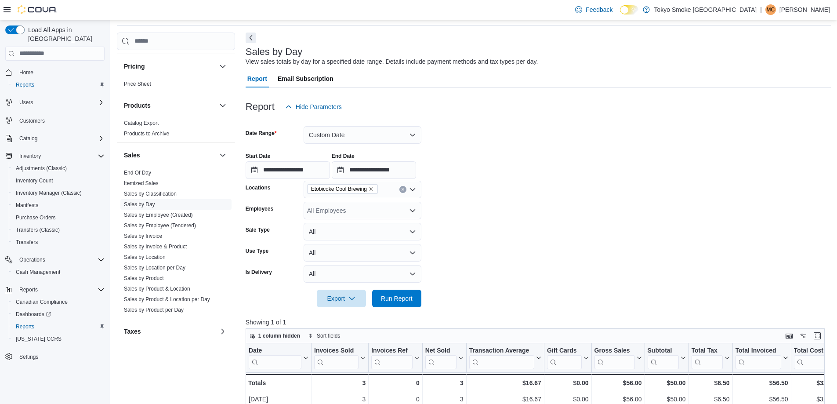
scroll to position [88, 0]
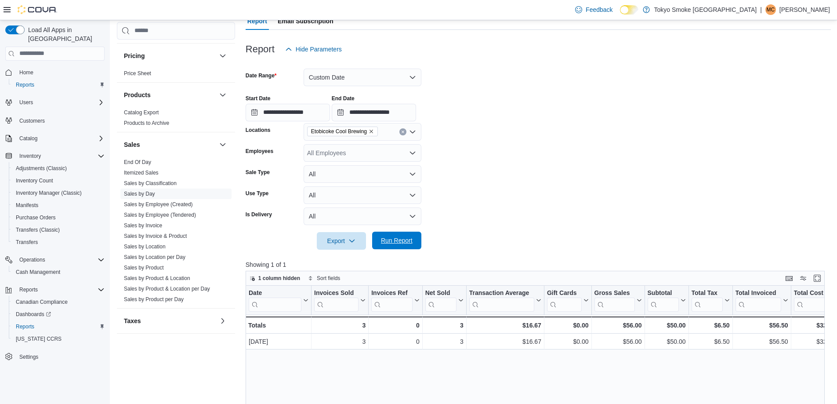
click at [399, 238] on span "Run Report" at bounding box center [397, 240] width 32 height 9
click at [386, 245] on span "Run Report" at bounding box center [397, 241] width 39 height 18
click at [397, 243] on span "Run Report" at bounding box center [397, 240] width 32 height 9
click at [727, 326] on div "$12.38" at bounding box center [710, 325] width 38 height 11
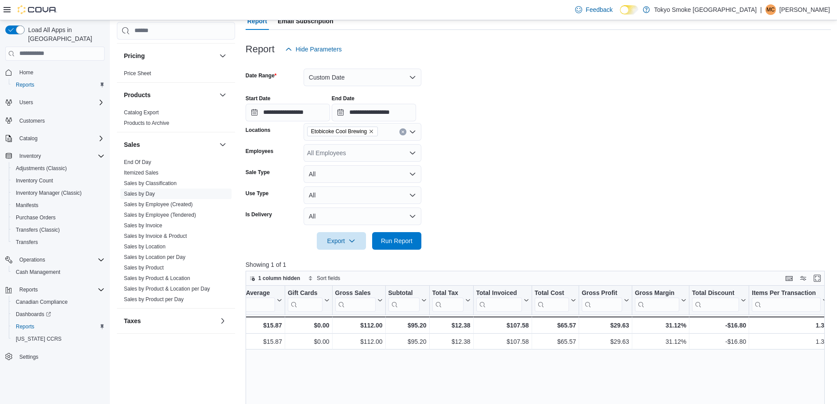
scroll to position [0, 335]
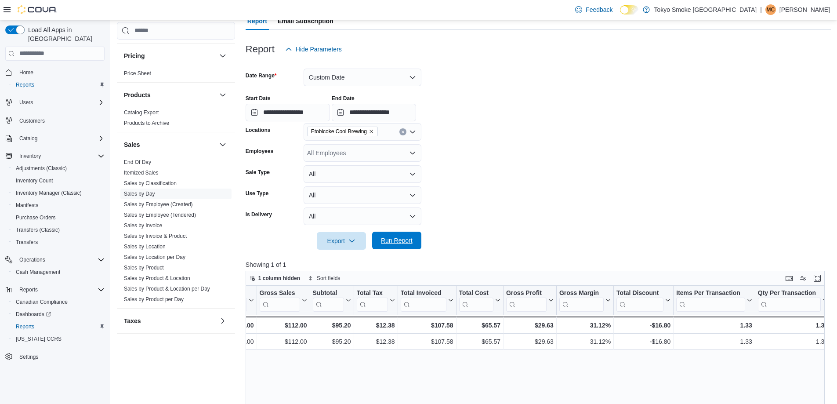
click at [385, 248] on span "Run Report" at bounding box center [397, 241] width 39 height 18
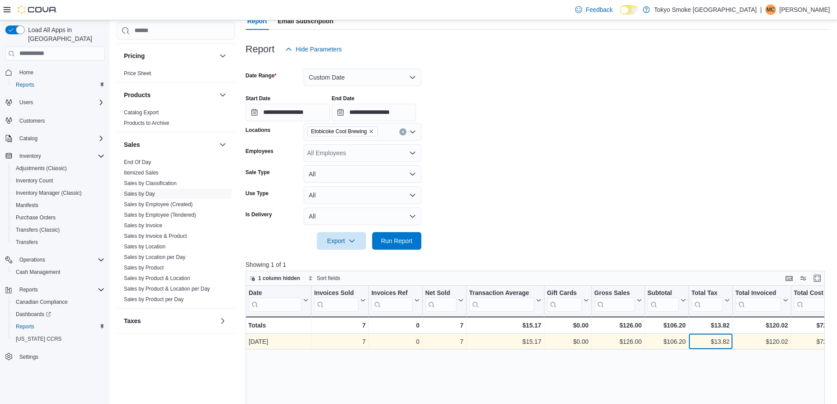
click at [725, 342] on div "$13.82" at bounding box center [710, 341] width 38 height 11
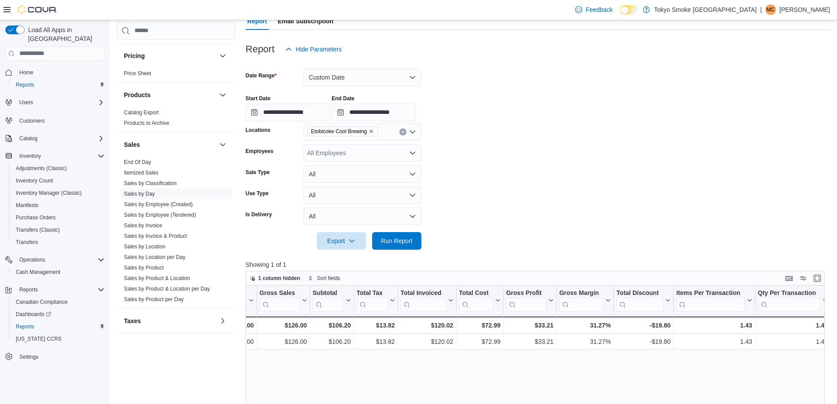
scroll to position [0, 379]
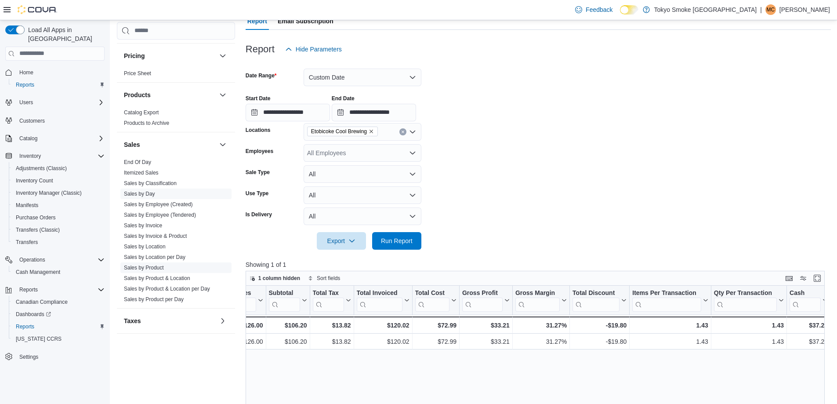
click at [151, 267] on link "Sales by Product" at bounding box center [144, 268] width 40 height 6
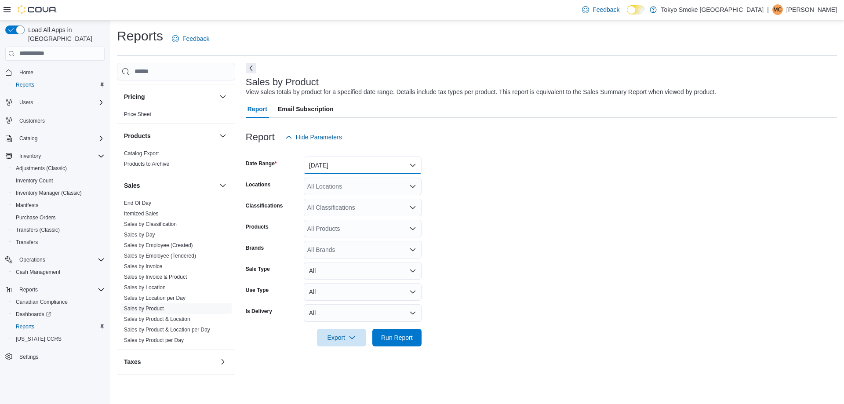
click at [326, 160] on button "[DATE]" at bounding box center [363, 165] width 118 height 18
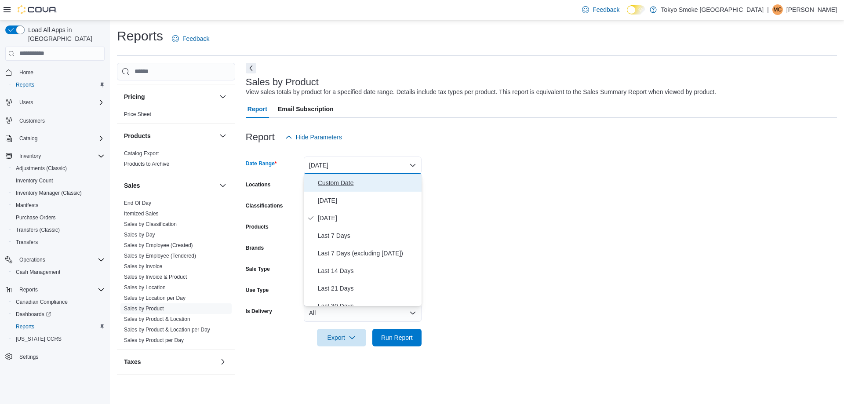
click at [323, 184] on span "Custom Date" at bounding box center [368, 183] width 100 height 11
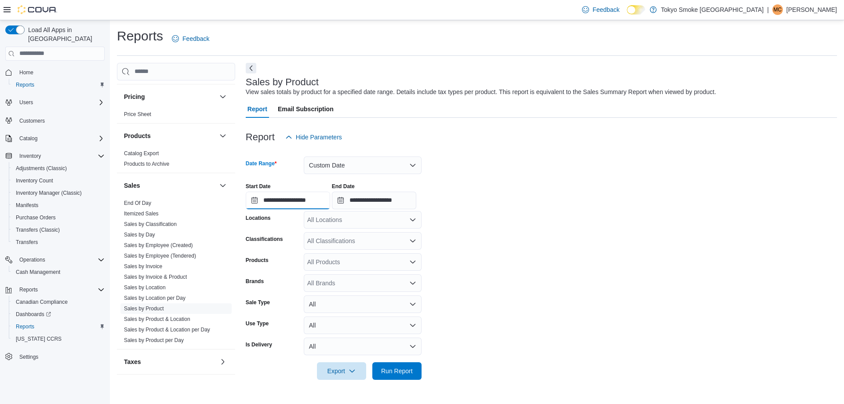
click at [318, 204] on input "**********" at bounding box center [288, 201] width 84 height 18
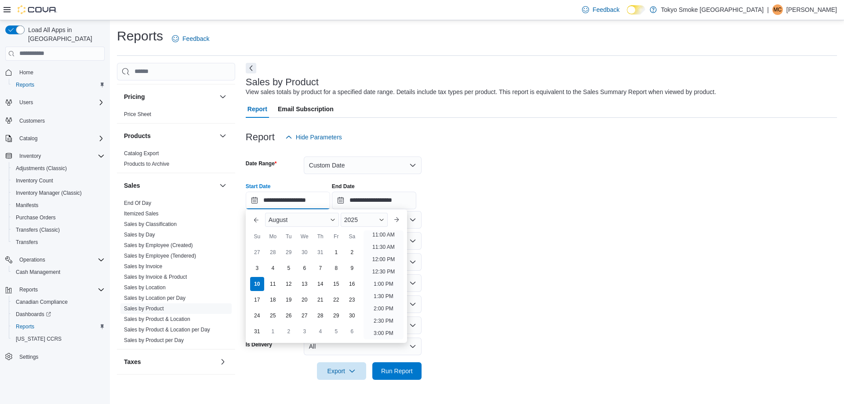
scroll to position [335, 0]
click at [380, 318] on li "5:00 PM" at bounding box center [383, 321] width 27 height 11
type input "**********"
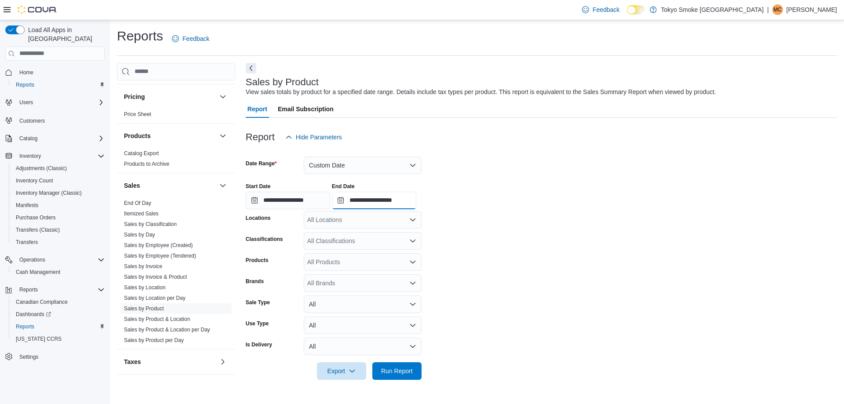
click at [414, 198] on input "**********" at bounding box center [374, 201] width 84 height 18
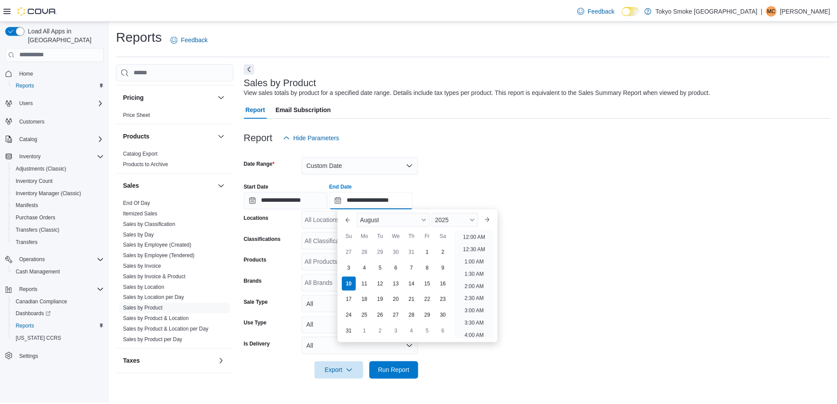
scroll to position [483, 0]
click at [473, 250] on li "8:00 PM" at bounding box center [478, 246] width 27 height 11
type input "**********"
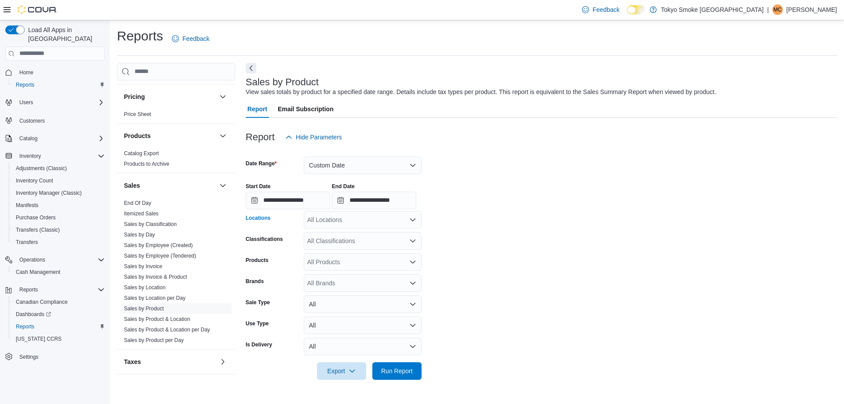
click at [322, 212] on div "All Locations" at bounding box center [363, 220] width 118 height 18
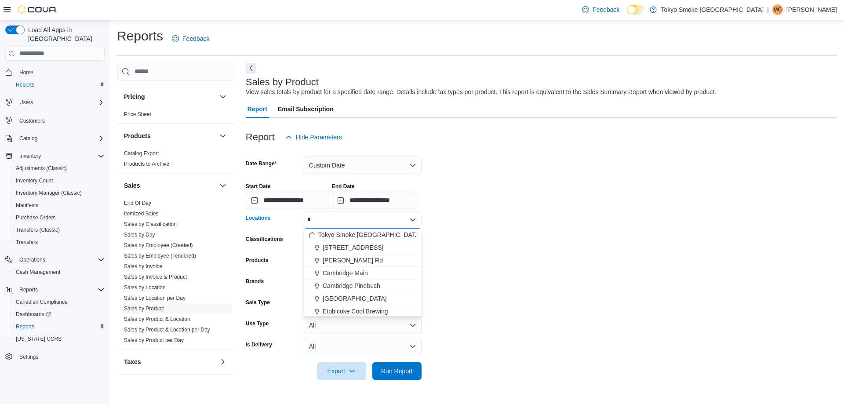
type input "**"
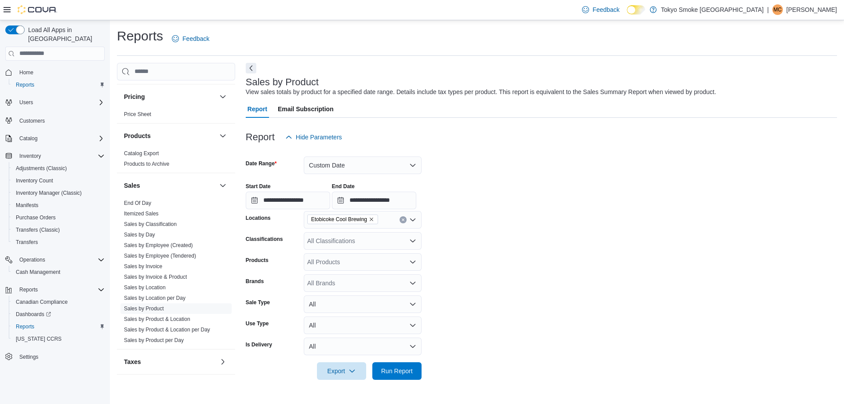
click at [677, 274] on form "**********" at bounding box center [541, 263] width 591 height 234
click at [398, 376] on span "Run Report" at bounding box center [397, 371] width 39 height 18
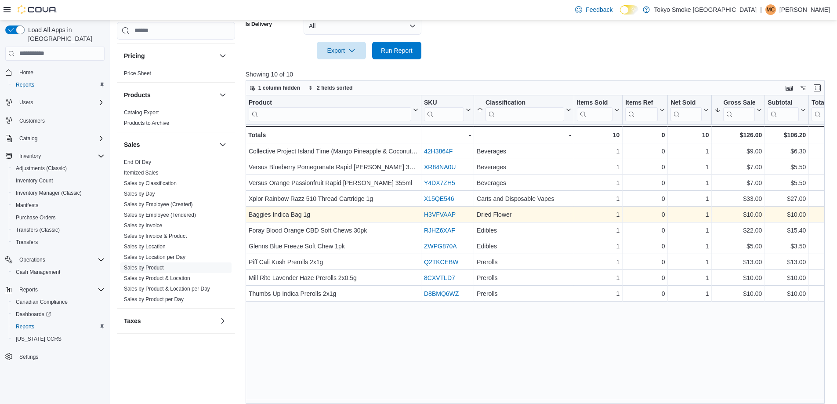
scroll to position [327, 0]
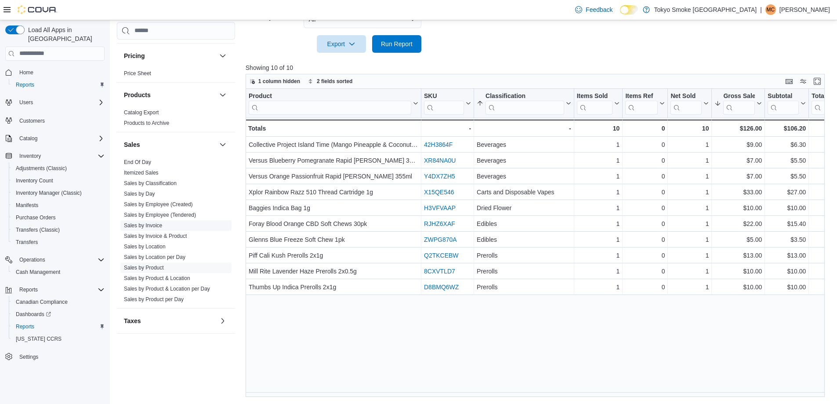
click at [149, 226] on link "Sales by Invoice" at bounding box center [143, 225] width 38 height 6
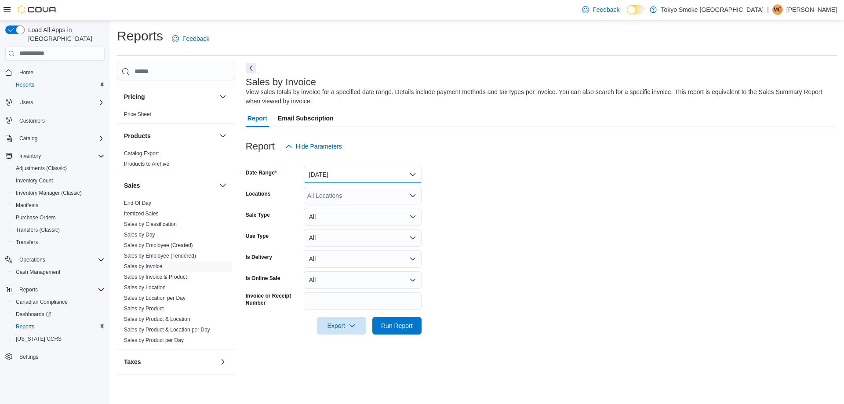
click at [331, 175] on button "[DATE]" at bounding box center [363, 175] width 118 height 18
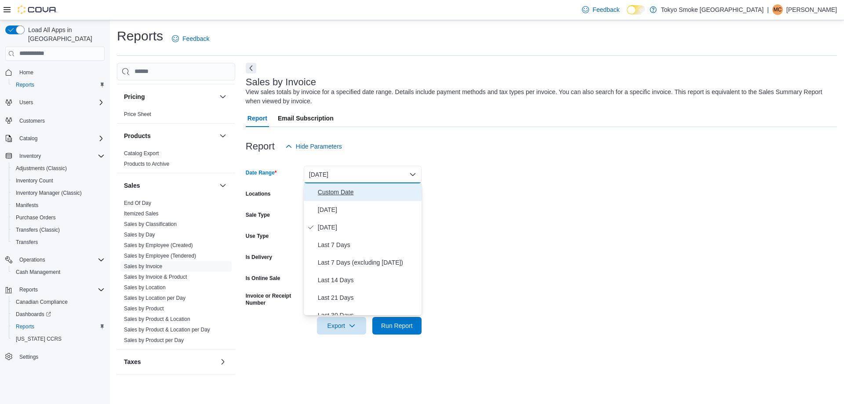
click at [329, 195] on span "Custom Date" at bounding box center [368, 192] width 100 height 11
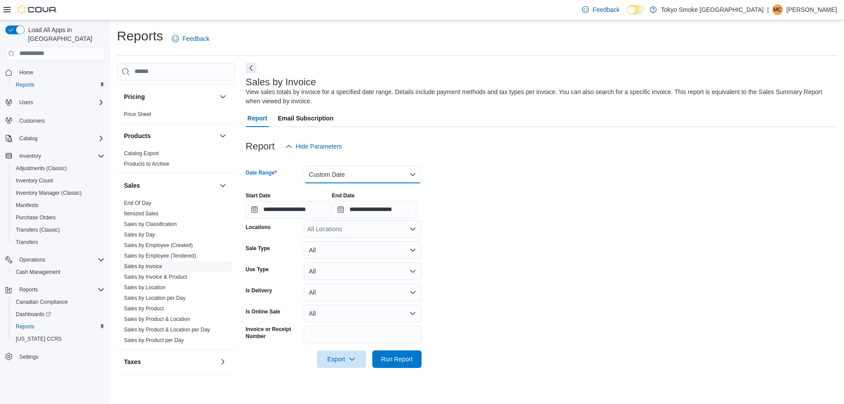
click at [321, 171] on button "Custom Date" at bounding box center [363, 175] width 118 height 18
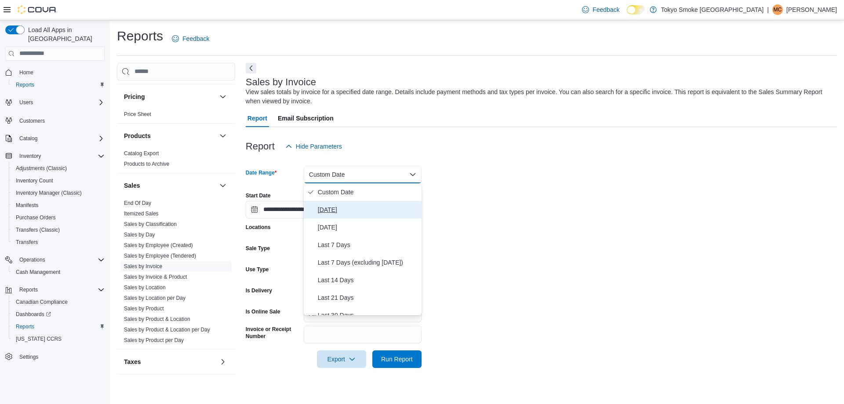
click at [335, 204] on span "[DATE]" at bounding box center [368, 209] width 100 height 11
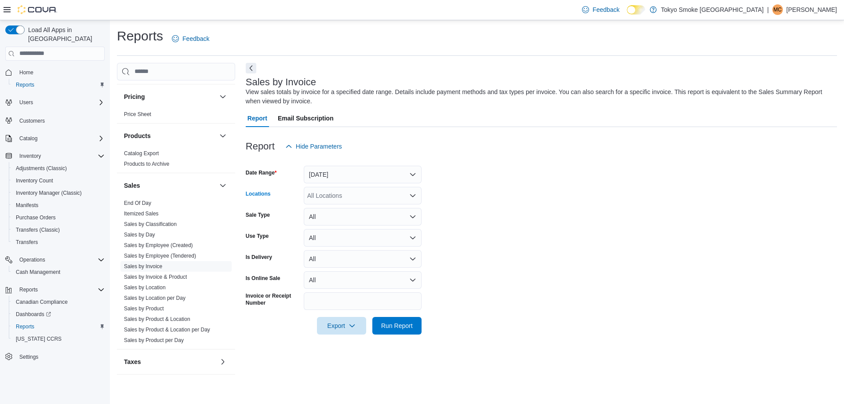
click at [322, 200] on div "All Locations" at bounding box center [363, 196] width 118 height 18
type input "*********"
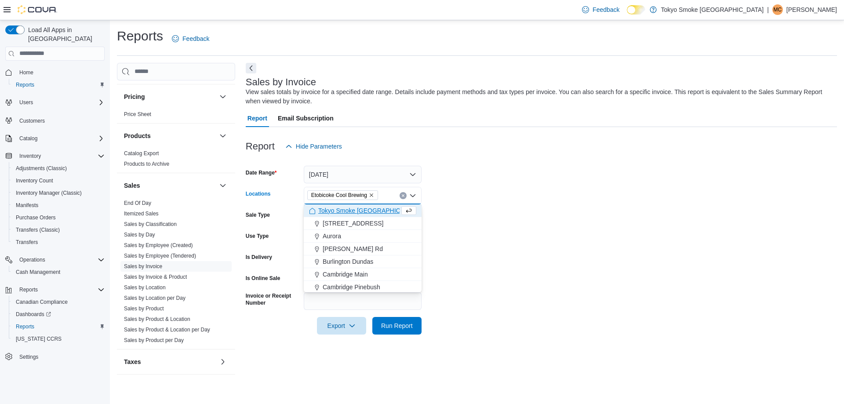
click at [533, 229] on form "Date Range [DATE] Locations [GEOGRAPHIC_DATA] Cool Brewing Combo box. Selected.…" at bounding box center [541, 244] width 591 height 179
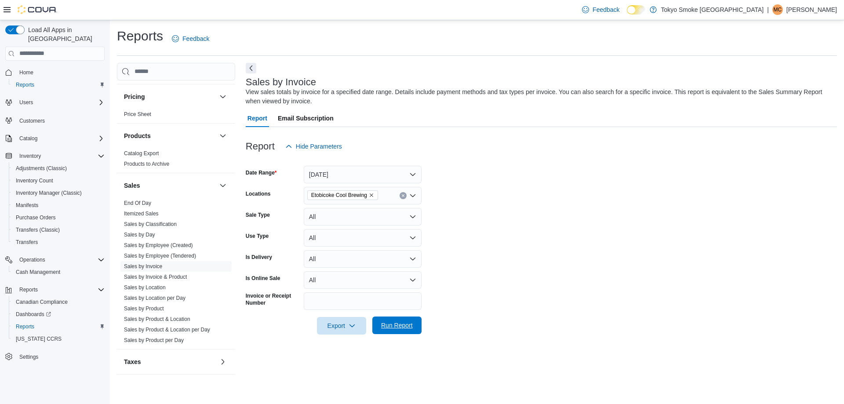
click at [406, 334] on span "Run Report" at bounding box center [397, 325] width 39 height 18
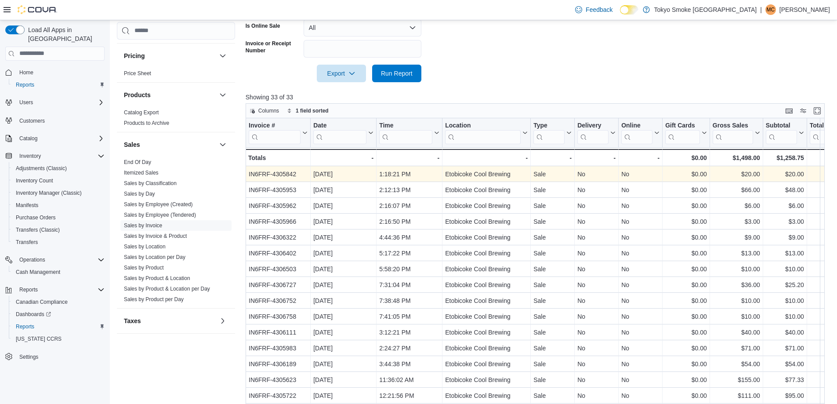
scroll to position [238, 0]
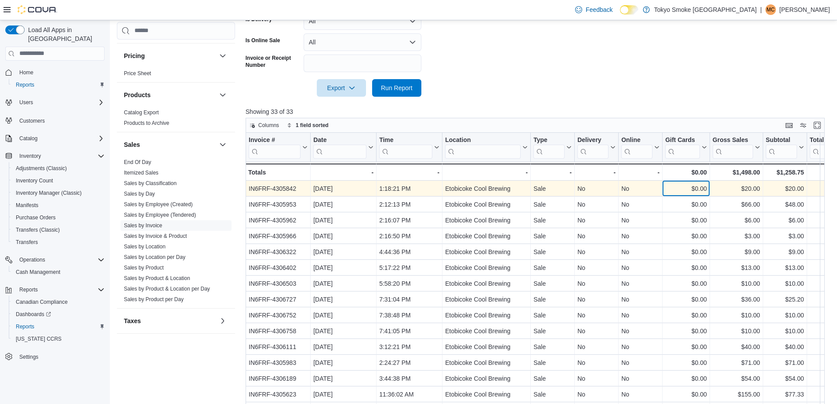
click at [705, 196] on div "$0.00 - Gift Card Sales, column 8, row 1" at bounding box center [686, 189] width 47 height 16
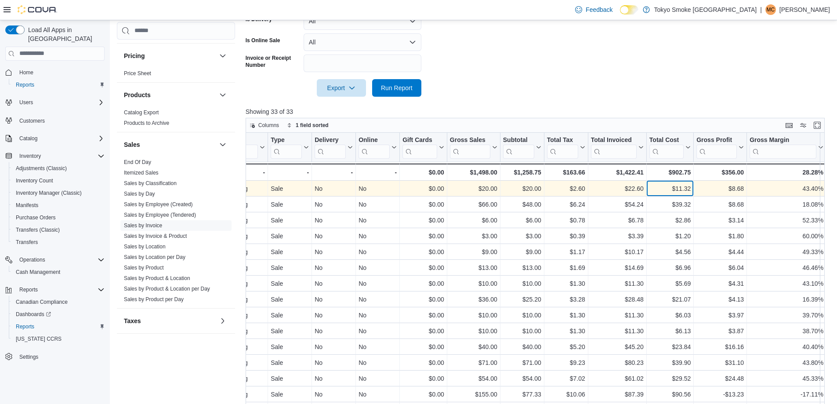
click at [667, 187] on div "$11.32" at bounding box center [670, 188] width 41 height 11
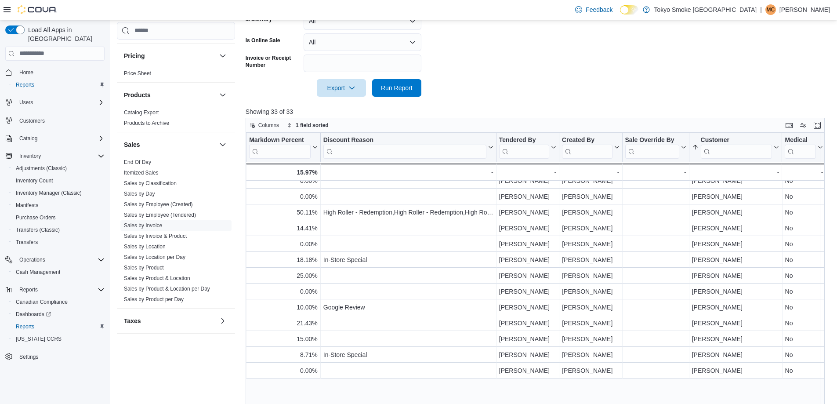
scroll to position [0, 903]
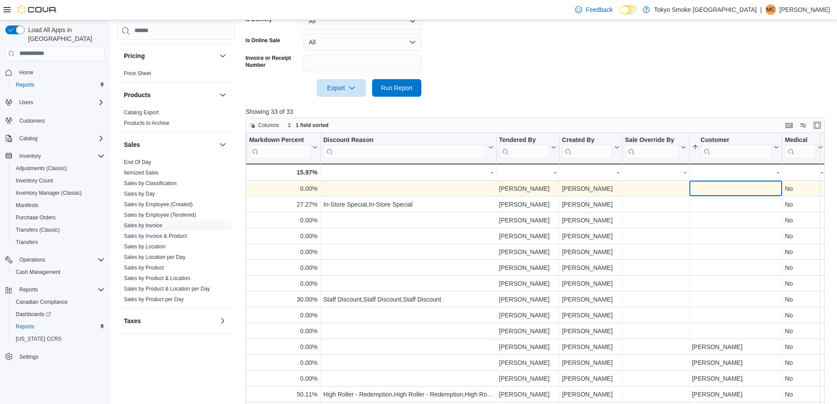
click at [712, 188] on div "- Customer, column 22, row 1" at bounding box center [735, 188] width 87 height 10
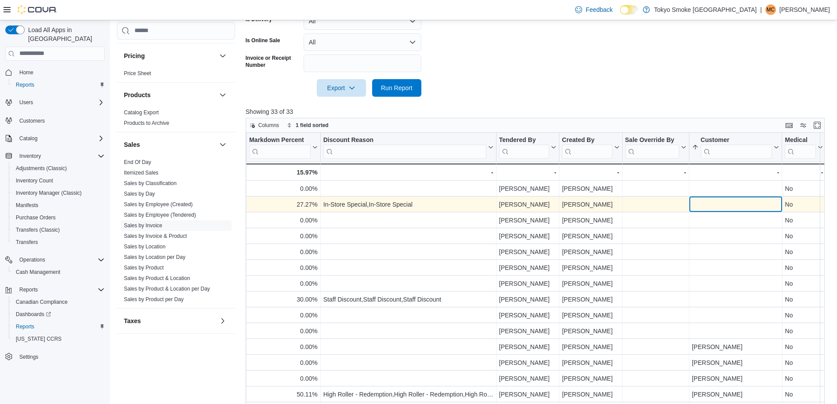
click at [709, 207] on div "- Customer, column 22, row 2" at bounding box center [735, 204] width 87 height 10
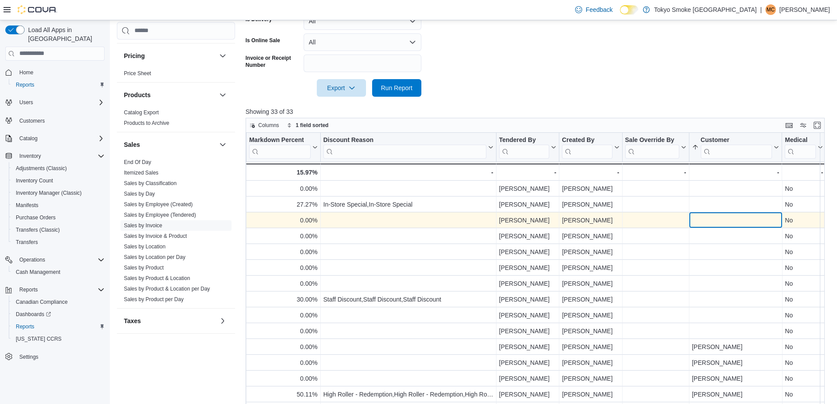
click at [708, 224] on div "- Customer, column 22, row 3" at bounding box center [735, 220] width 87 height 10
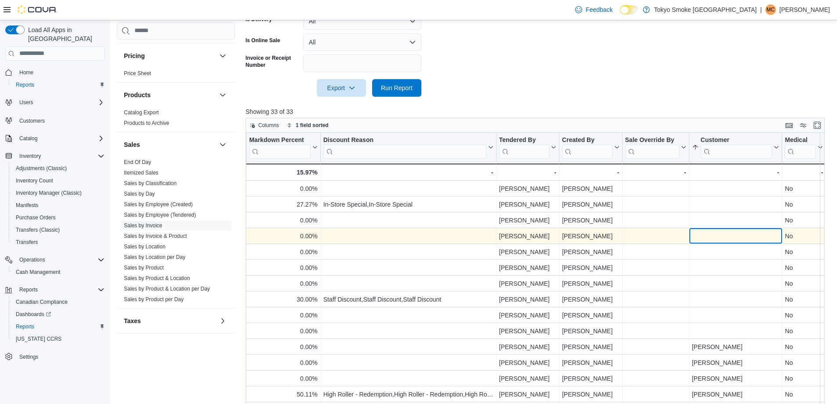
click at [705, 239] on div "- Customer, column 22, row 4" at bounding box center [735, 236] width 87 height 10
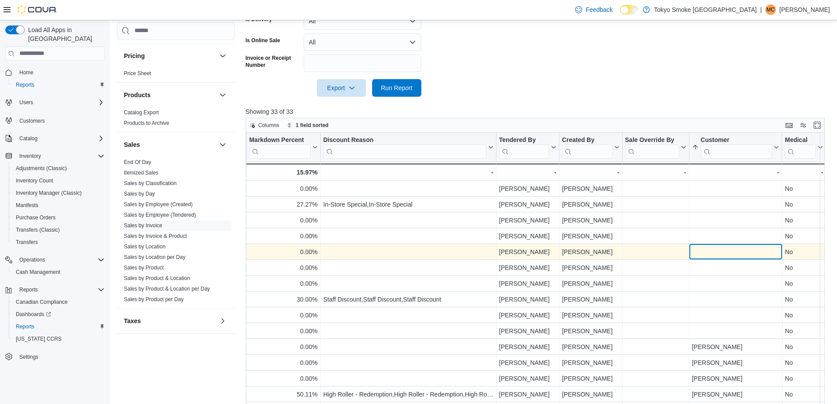
click at [707, 251] on div "- Customer, column 22, row 5" at bounding box center [735, 252] width 87 height 10
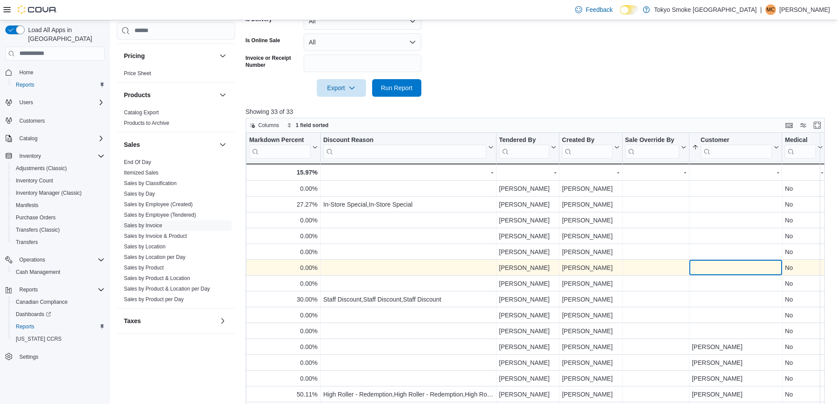
click at [708, 271] on div "- Customer, column 22, row 6" at bounding box center [735, 267] width 87 height 10
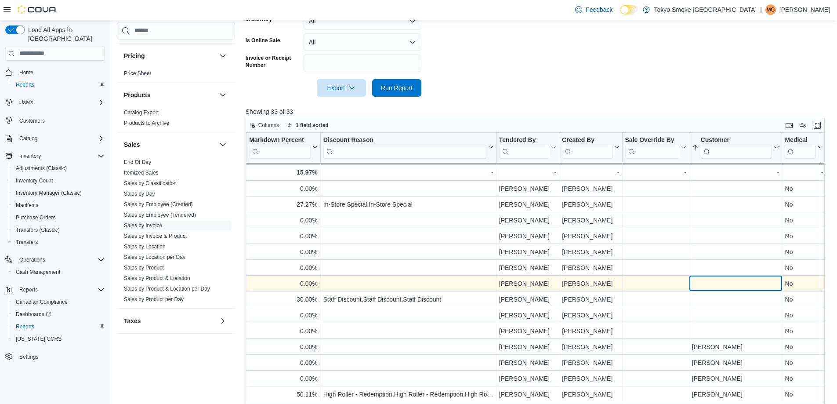
click at [714, 286] on div "- Customer, column 22, row 7" at bounding box center [735, 283] width 87 height 10
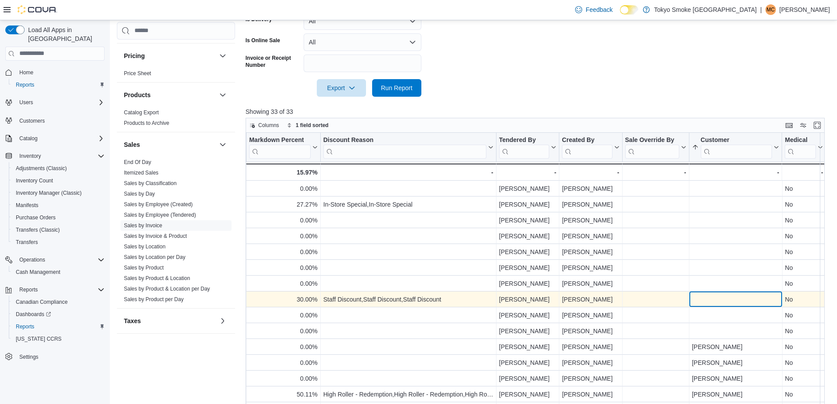
click at [712, 300] on div "- Customer, column 22, row 8" at bounding box center [735, 299] width 87 height 10
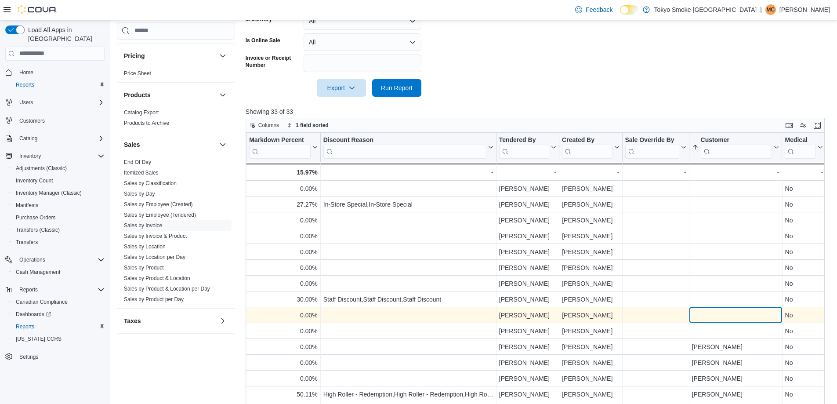
click at [710, 316] on div "- Customer, column 22, row 9" at bounding box center [735, 315] width 87 height 10
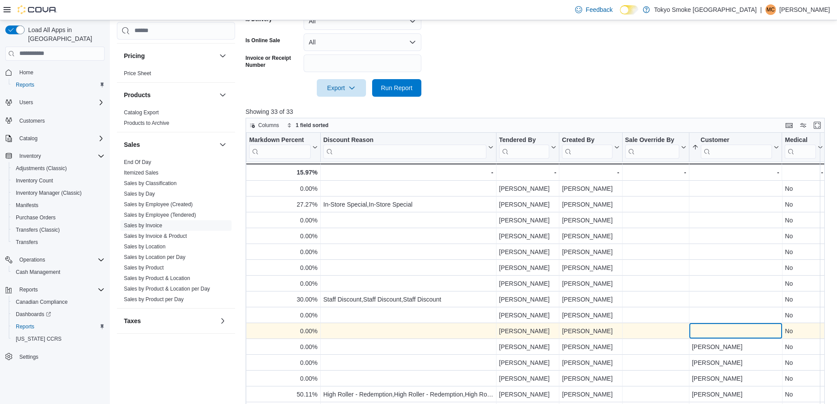
click at [707, 337] on div "- Customer, column 22, row 10" at bounding box center [735, 331] width 93 height 16
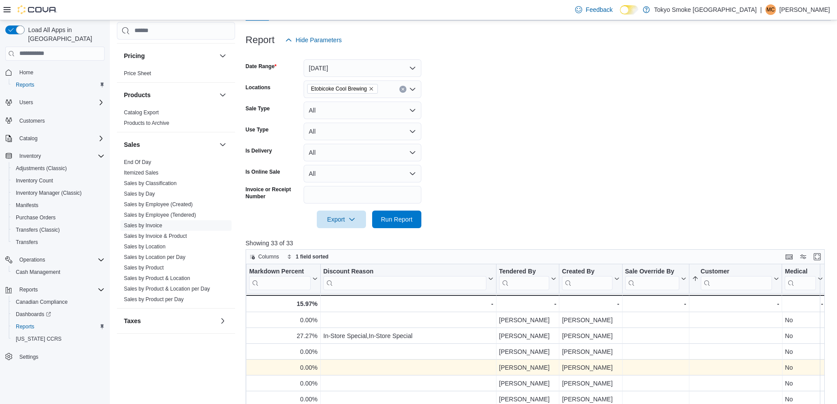
scroll to position [106, 0]
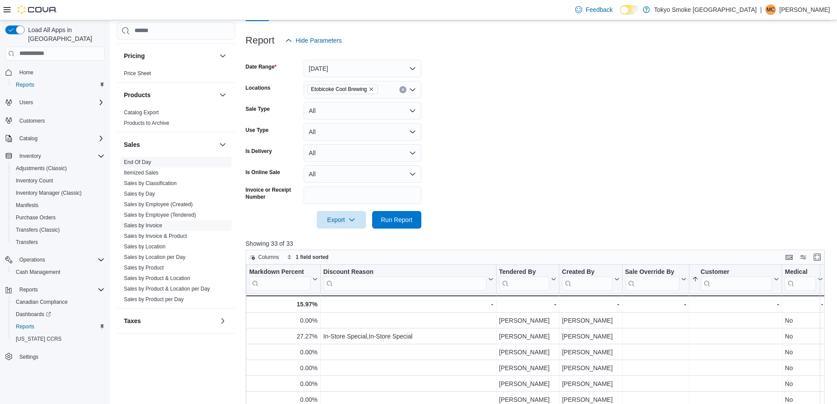
click at [143, 161] on link "End Of Day" at bounding box center [137, 162] width 27 height 6
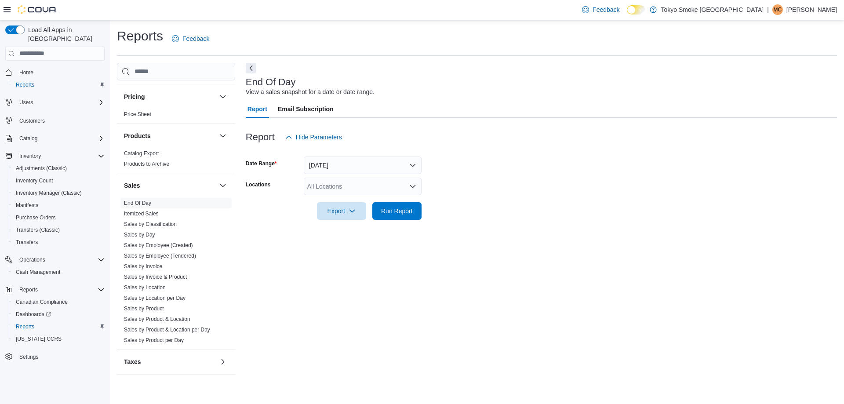
click at [329, 187] on div "All Locations" at bounding box center [363, 187] width 118 height 18
drag, startPoint x: 338, startPoint y: 185, endPoint x: 304, endPoint y: 187, distance: 34.7
click at [304, 187] on div "*********" at bounding box center [363, 187] width 118 height 18
type input "*********"
click at [367, 204] on span "Etobicoke Cool Brewing" at bounding box center [355, 201] width 65 height 9
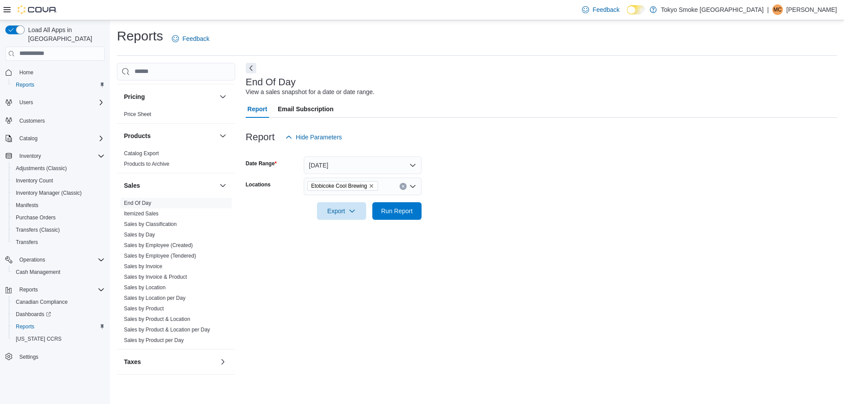
click at [483, 217] on form "Date Range [DATE] Locations [GEOGRAPHIC_DATA] Cool Brewing Export Run Report" at bounding box center [541, 183] width 591 height 74
click at [404, 211] on span "Run Report" at bounding box center [397, 210] width 32 height 9
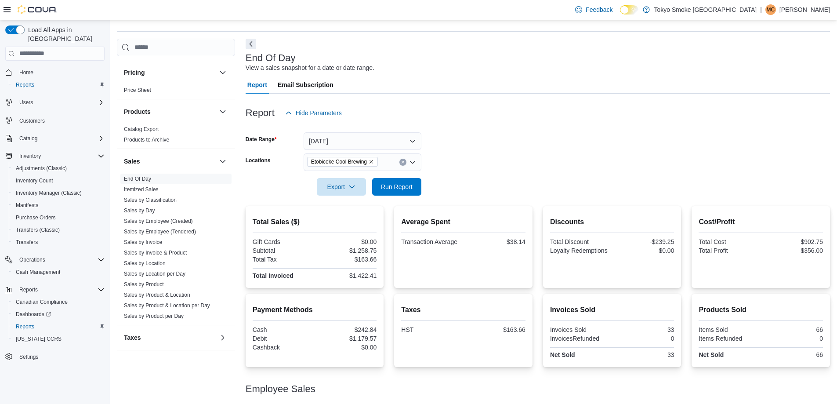
scroll to position [44, 0]
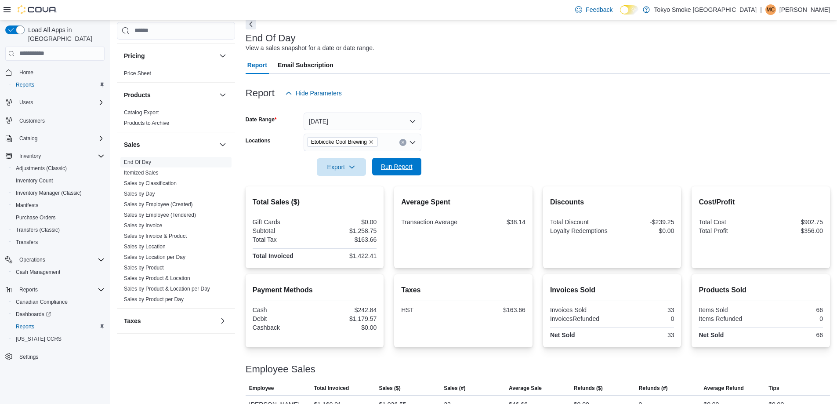
click at [396, 167] on span "Run Report" at bounding box center [397, 166] width 32 height 9
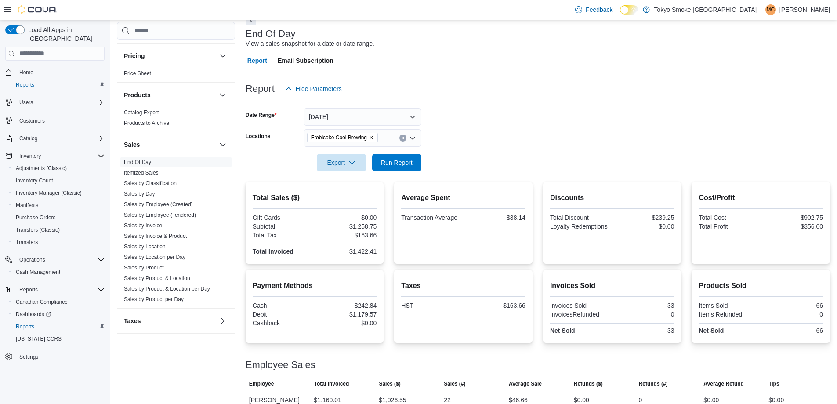
scroll to position [0, 0]
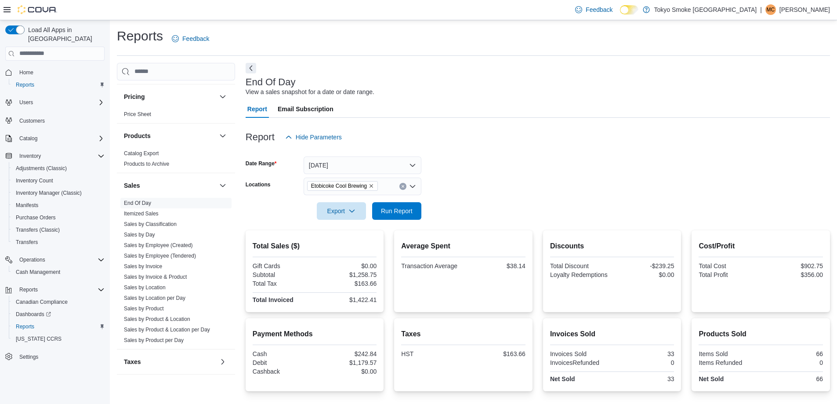
click at [44, 12] on img at bounding box center [38, 9] width 40 height 9
click at [137, 185] on h3 "Sales" at bounding box center [132, 185] width 16 height 9
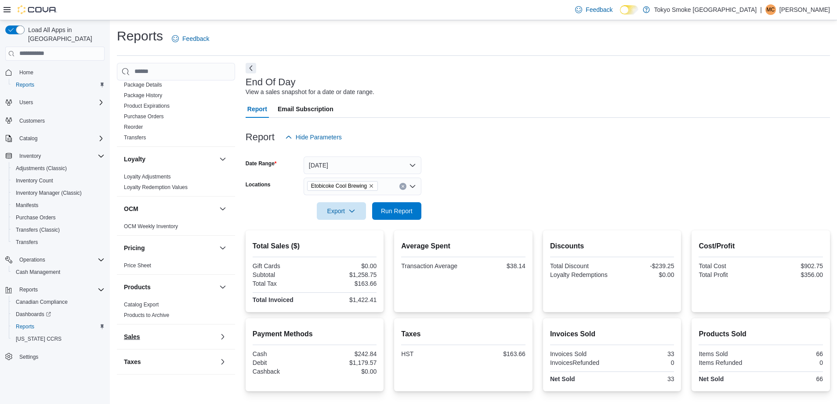
scroll to position [334, 0]
click at [250, 66] on button "Next" at bounding box center [251, 67] width 11 height 11
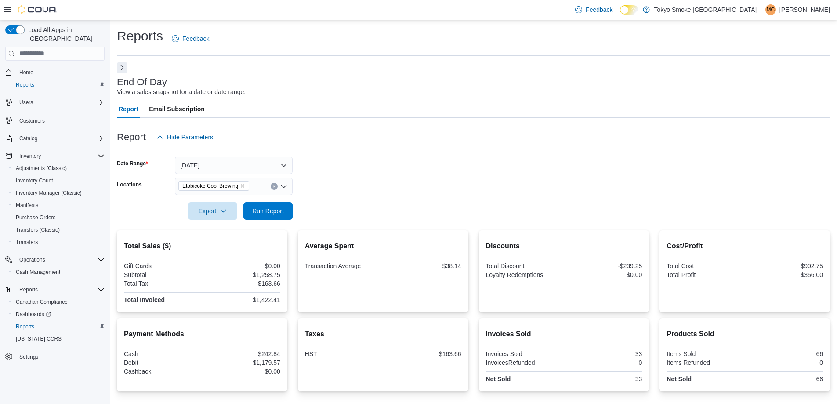
click at [120, 66] on button "Next" at bounding box center [122, 67] width 11 height 11
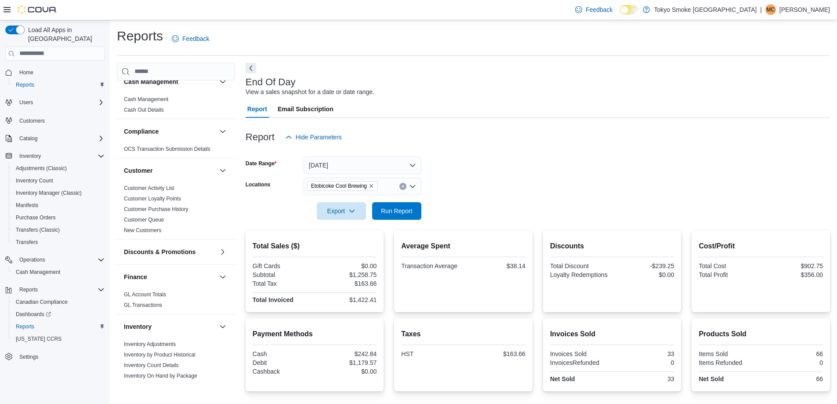
scroll to position [0, 0]
